Goal: Use online tool/utility: Utilize a website feature to perform a specific function

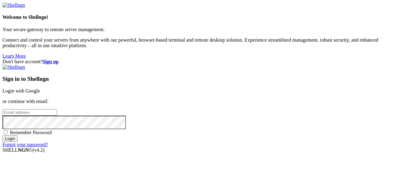
click at [40, 88] on link "Login with Google" at bounding box center [21, 90] width 38 height 5
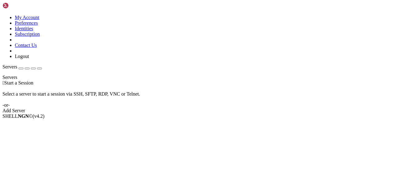
click at [325, 80] on div " Start a Session Select a server to start a session via SSH, SFTP, RDP, VNC or…" at bounding box center [197, 96] width 390 height 33
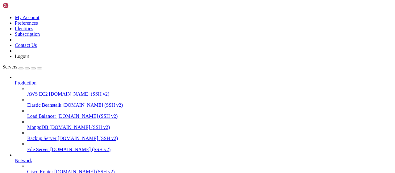
scroll to position [76, 0]
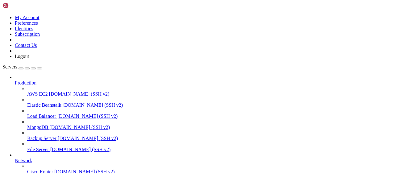
scroll to position [392, 0]
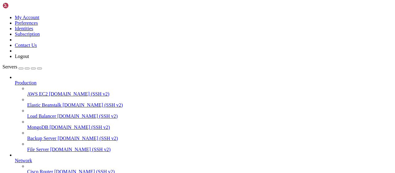
drag, startPoint x: 77, startPoint y: 432, endPoint x: 39, endPoint y: 432, distance: 38.2
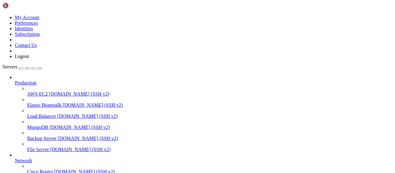
copy x-row "[TECHNICAL_ID]"
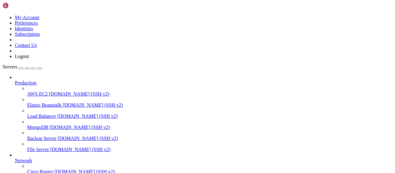
scroll to position [938, 0]
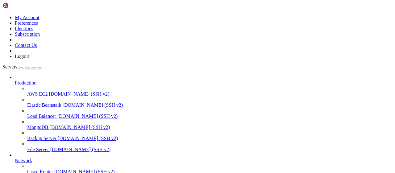
scroll to position [2521, 0]
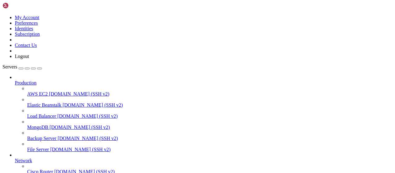
scroll to position [2799, 0]
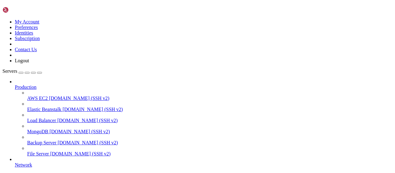
scroll to position [2846, 0]
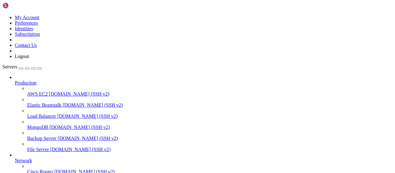
drag, startPoint x: 36, startPoint y: 437, endPoint x: 5, endPoint y: 437, distance: 31.5
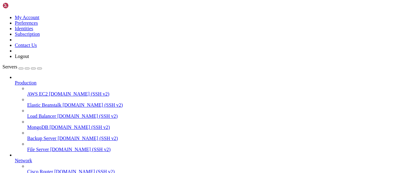
drag, startPoint x: 36, startPoint y: 431, endPoint x: 4, endPoint y: 430, distance: 31.5
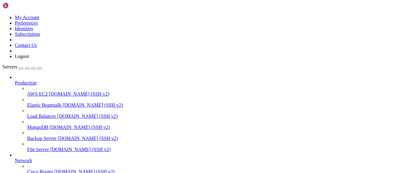
drag, startPoint x: 37, startPoint y: 431, endPoint x: 5, endPoint y: 430, distance: 31.8
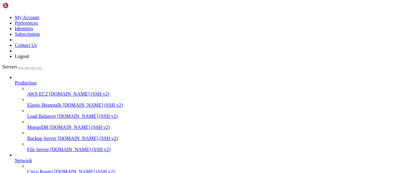
scroll to position [2928, 0]
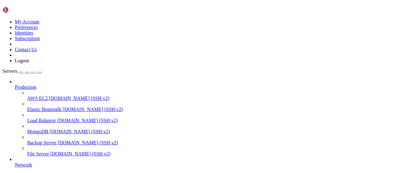
scroll to position [3047, 0]
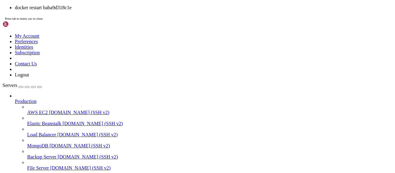
drag, startPoint x: 35, startPoint y: 459, endPoint x: 5, endPoint y: 461, distance: 30.3
drag, startPoint x: 5, startPoint y: 461, endPoint x: 33, endPoint y: 459, distance: 28.5
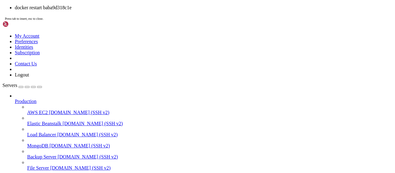
drag, startPoint x: 35, startPoint y: 459, endPoint x: 6, endPoint y: 459, distance: 29.6
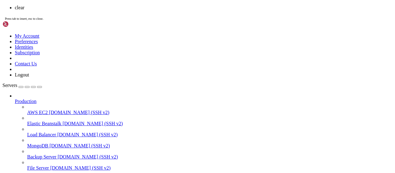
scroll to position [0, 0]
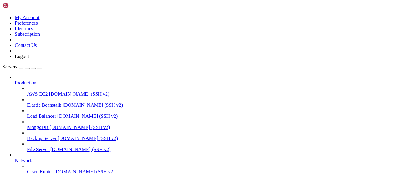
scroll to position [969, 0]
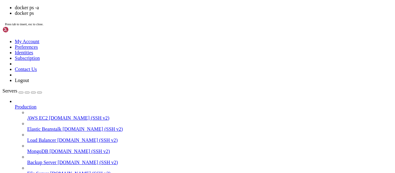
scroll to position [1016, 0]
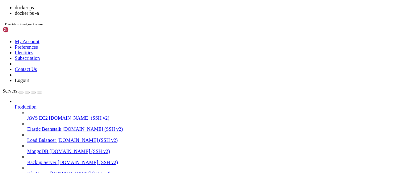
scroll to position [1108, 0]
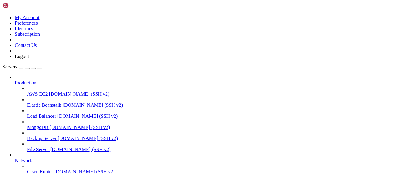
scroll to position [1196, 0]
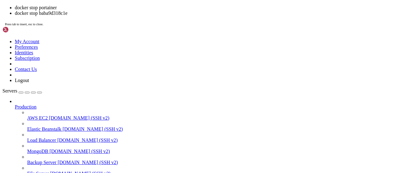
drag, startPoint x: 35, startPoint y: 466, endPoint x: 5, endPoint y: 466, distance: 30.2
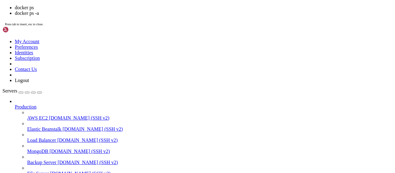
scroll to position [1464, 0]
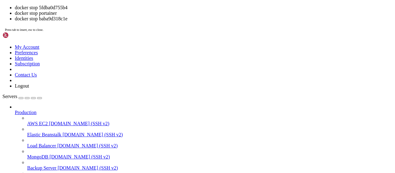
drag, startPoint x: 37, startPoint y: 471, endPoint x: 5, endPoint y: 471, distance: 31.5
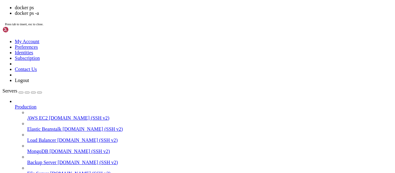
scroll to position [1521, 0]
